Goal: Task Accomplishment & Management: Manage account settings

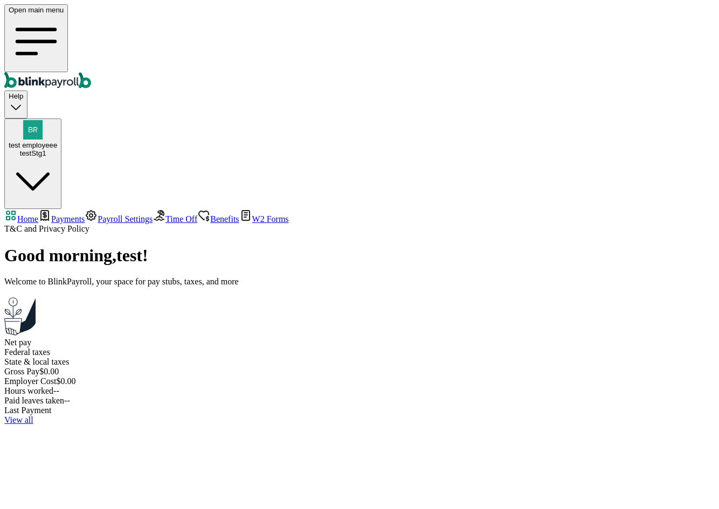
select select "2025"
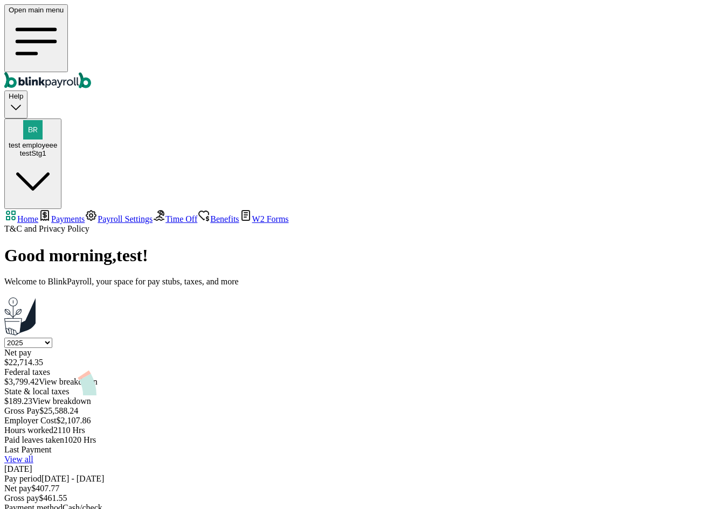
click at [33, 455] on link "View all" at bounding box center [18, 459] width 29 height 9
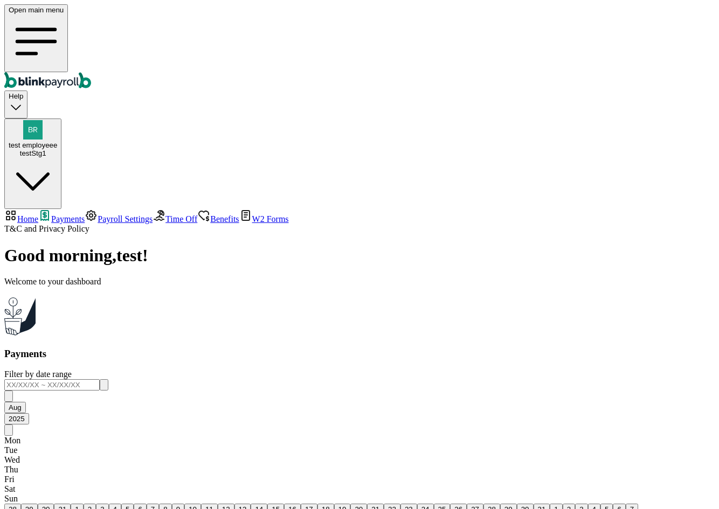
click at [98, 215] on span "Payroll Settings" at bounding box center [125, 219] width 55 height 9
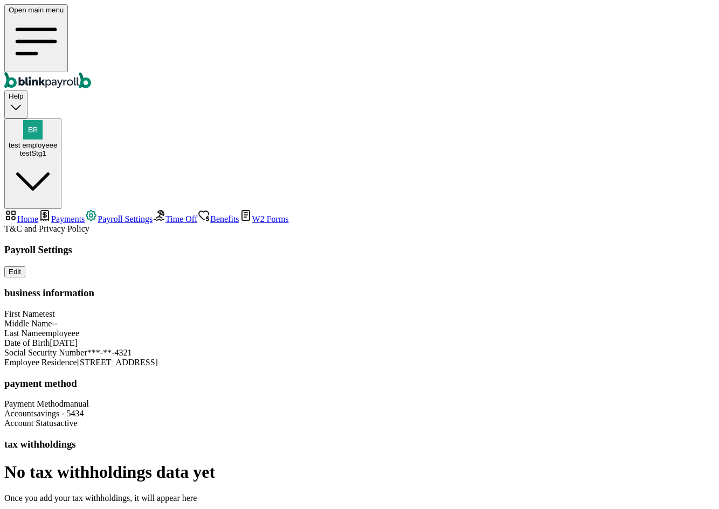
click at [53, 215] on span "Payments" at bounding box center [67, 219] width 33 height 9
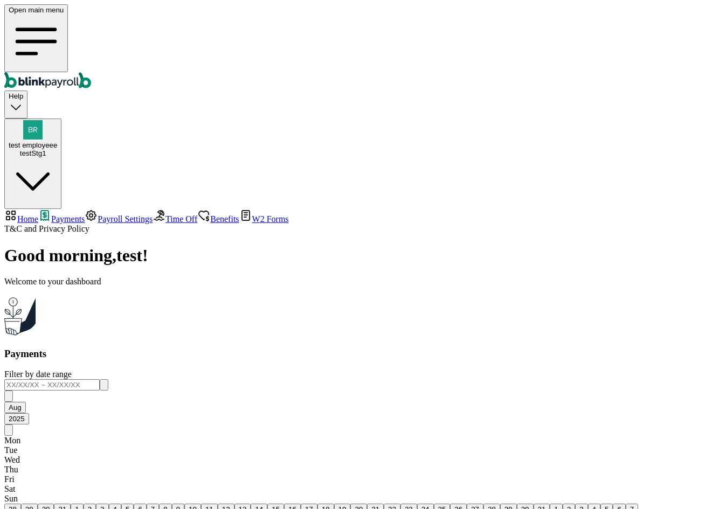
click at [165, 215] on span "Time Off" at bounding box center [181, 219] width 32 height 9
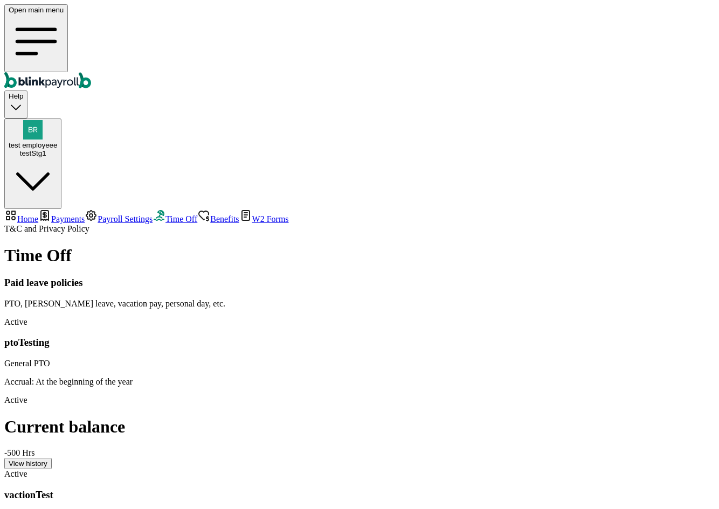
click at [85, 215] on link "Payroll Settings" at bounding box center [119, 219] width 68 height 9
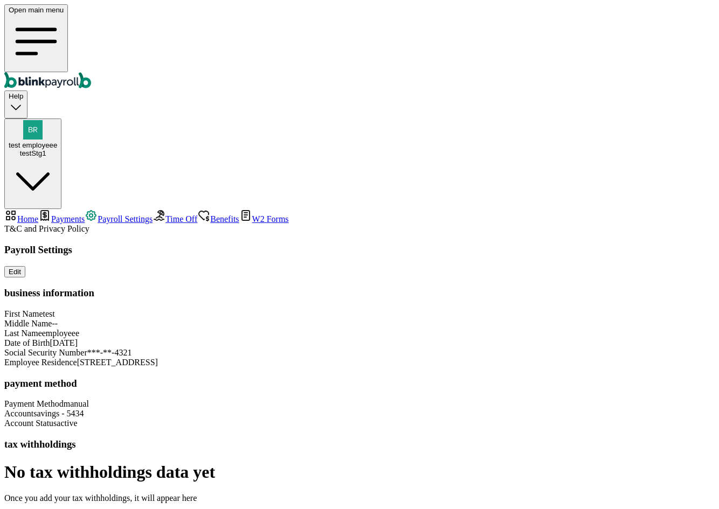
click at [77, 215] on span "Payments" at bounding box center [67, 219] width 33 height 9
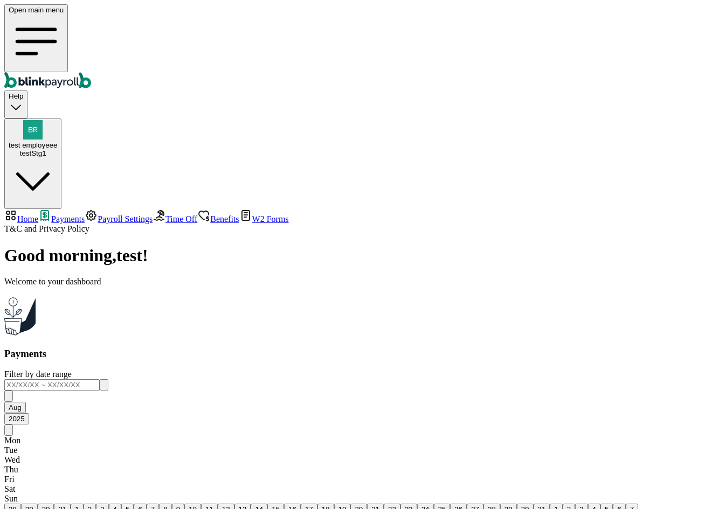
click at [98, 215] on span "Payroll Settings" at bounding box center [125, 219] width 55 height 9
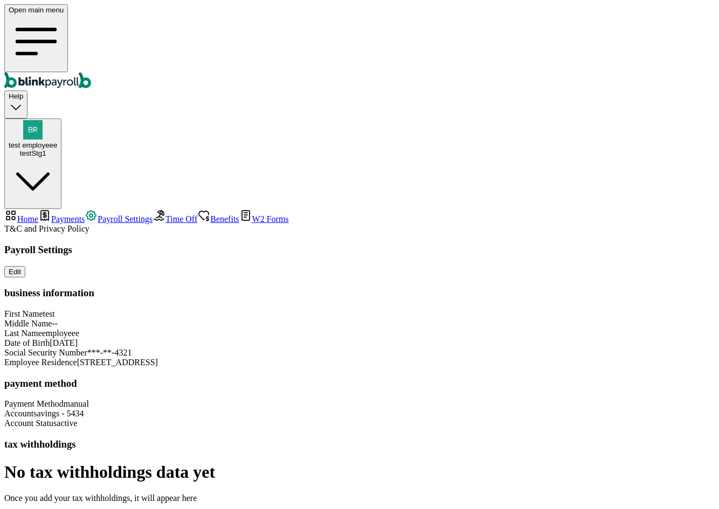
click at [76, 215] on span "Payments" at bounding box center [67, 219] width 33 height 9
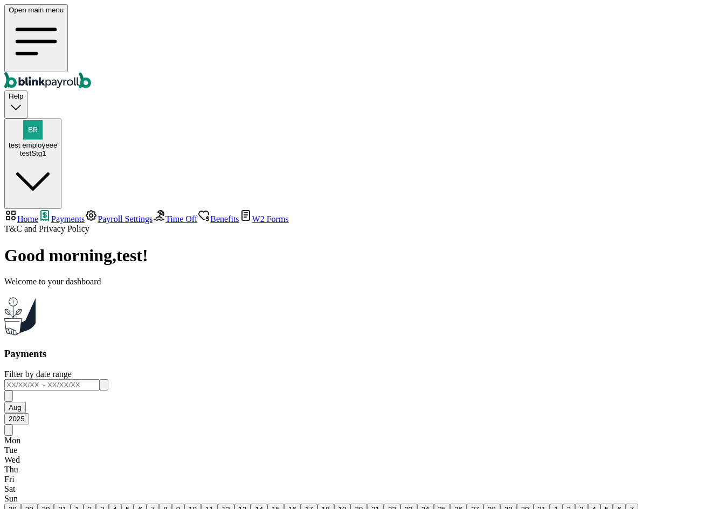
click at [165, 215] on span "Time Off" at bounding box center [181, 219] width 32 height 9
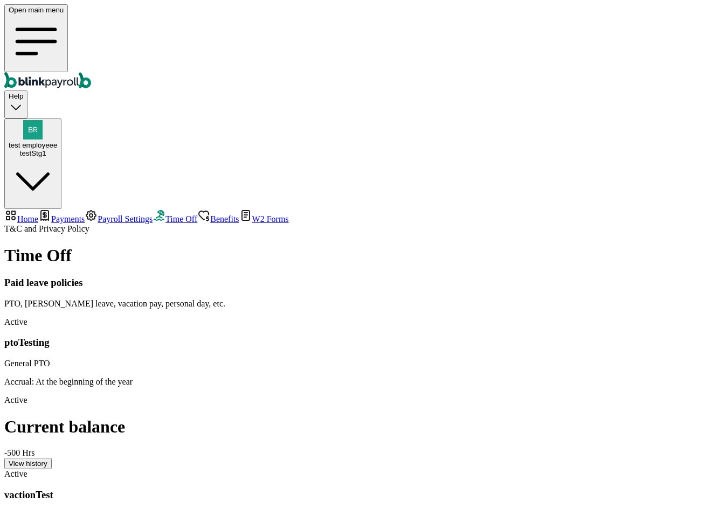
click at [50, 359] on span "General PTO" at bounding box center [27, 363] width 46 height 9
click at [38, 215] on span "Home" at bounding box center [27, 219] width 21 height 9
select select "2025"
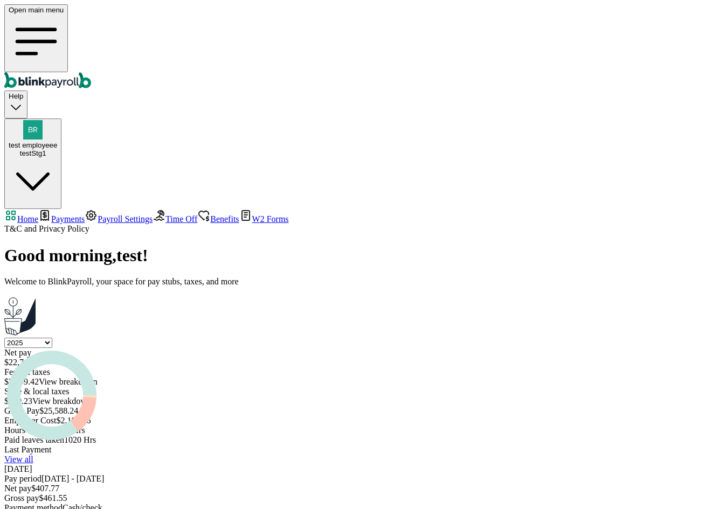
click at [85, 215] on span "Payments" at bounding box center [67, 219] width 33 height 9
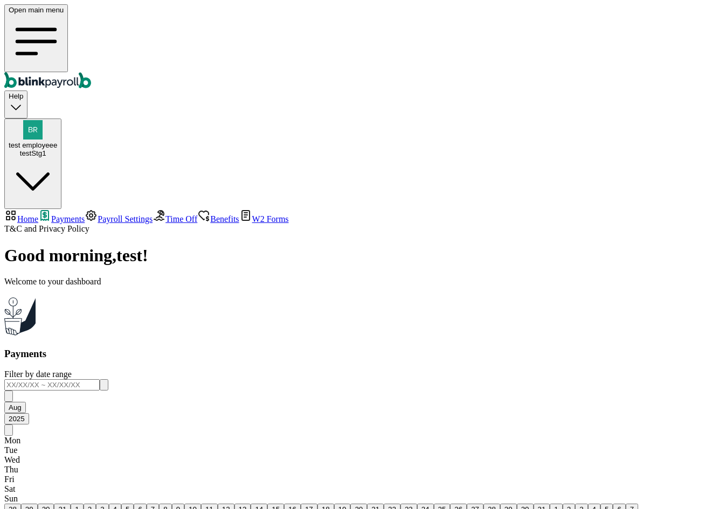
click at [108, 379] on button "button" at bounding box center [104, 384] width 9 height 11
click at [100, 379] on input "text" at bounding box center [51, 384] width 95 height 11
click at [83, 504] on button "1" at bounding box center [77, 509] width 12 height 11
click at [171, 504] on button "8" at bounding box center [165, 509] width 12 height 11
type input "[DATE] ~ [DATE]"
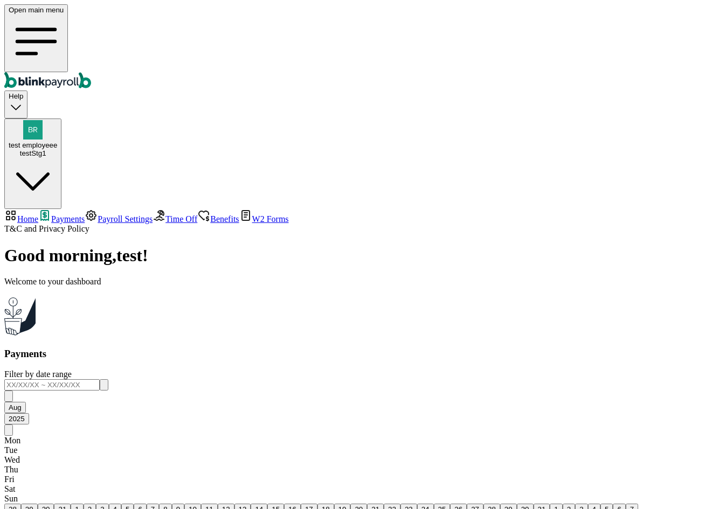
click at [100, 379] on input "text" at bounding box center [51, 384] width 95 height 11
click at [9, 399] on icon "button" at bounding box center [9, 399] width 0 height 0
click at [33, 504] on button "1" at bounding box center [27, 509] width 12 height 11
click at [151, 504] on button "10" at bounding box center [143, 509] width 17 height 11
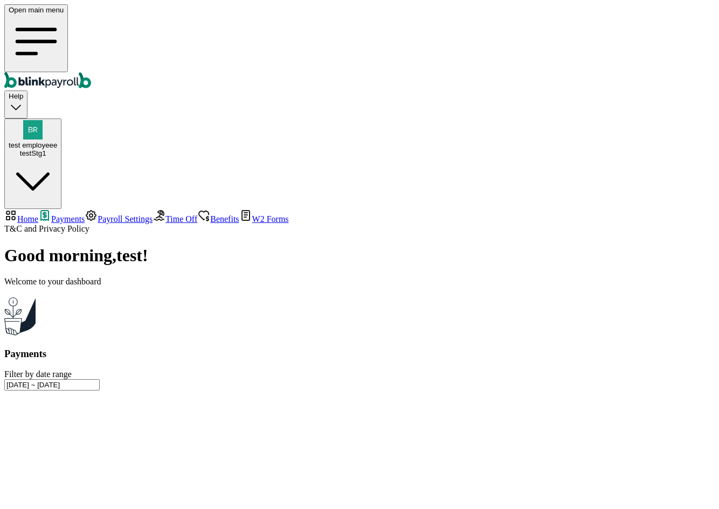
click at [100, 379] on input "[DATE] ~ [DATE]" at bounding box center [51, 384] width 95 height 11
type input "[DATE] ~ [DATE]"
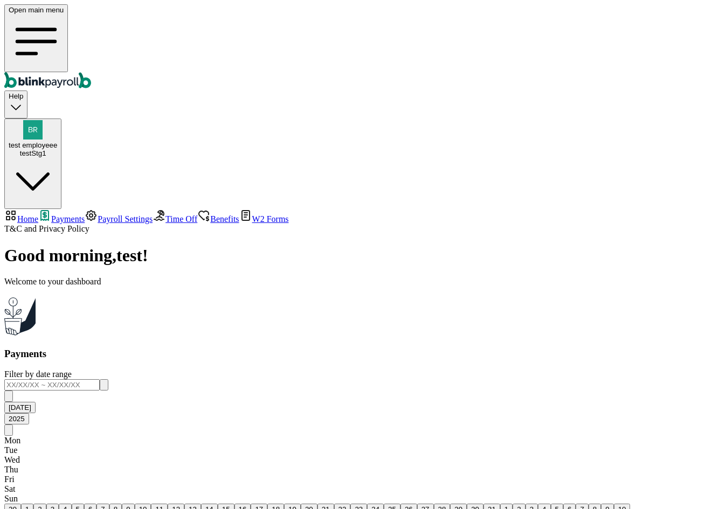
click at [98, 215] on span "Payroll Settings" at bounding box center [125, 219] width 55 height 9
